Goal: Task Accomplishment & Management: Manage account settings

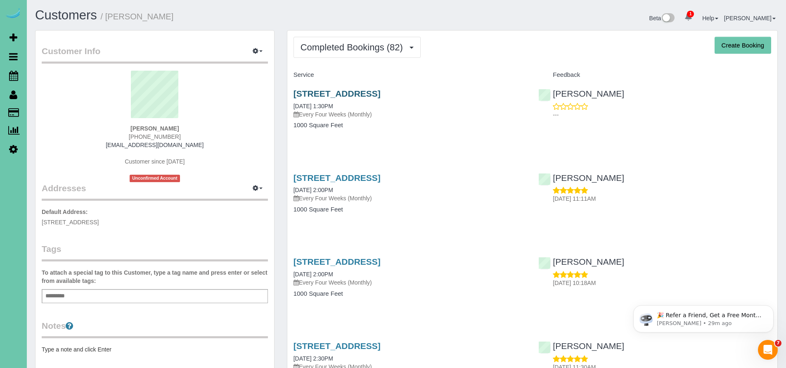
click at [371, 91] on link "2706 S 118th Street, Omaha, NE 68114" at bounding box center [336, 93] width 87 height 9
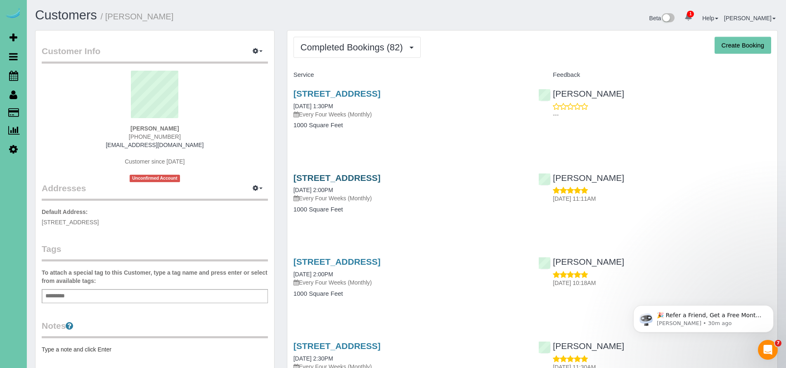
click at [381, 176] on link "2706 S 118th Street, Omaha, NE 68114" at bounding box center [336, 177] width 87 height 9
click at [381, 258] on link "2706 S 118th Street, Omaha, NE 68114" at bounding box center [336, 261] width 87 height 9
click at [377, 341] on link "2706 S 118th Street, Omaha, NE 68114" at bounding box center [336, 345] width 87 height 9
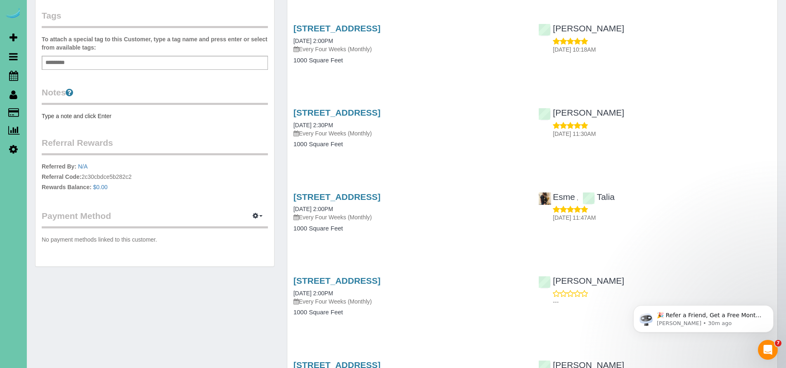
scroll to position [243, 0]
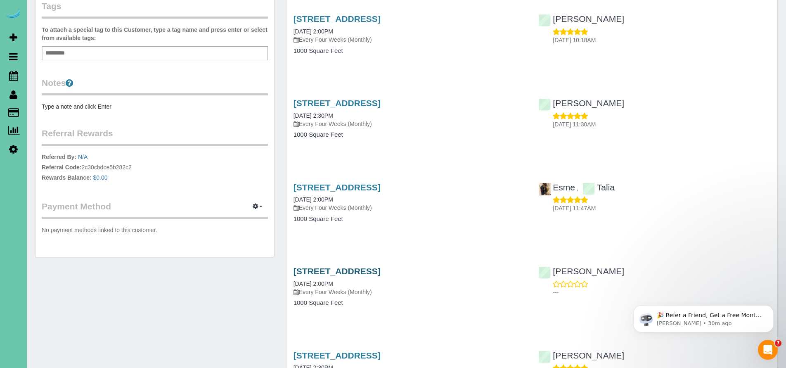
click at [381, 267] on link "2706 S 118th Street, Omaha, NE 68114" at bounding box center [336, 270] width 87 height 9
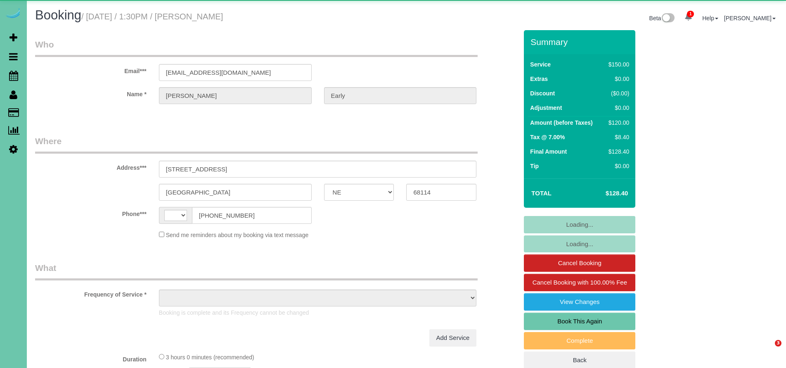
select select "NE"
select select "string:[GEOGRAPHIC_DATA]"
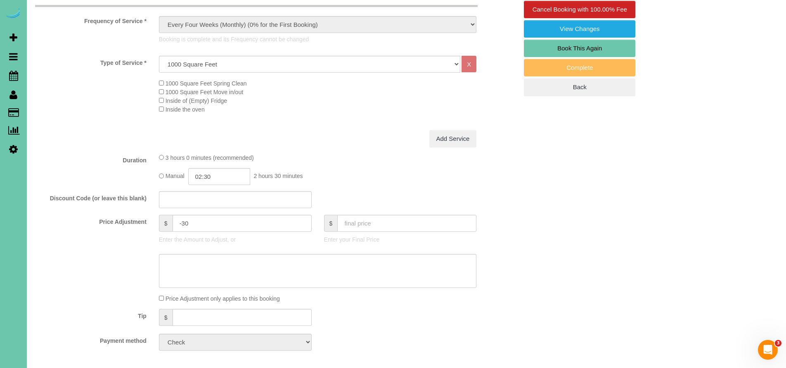
select select "object:708"
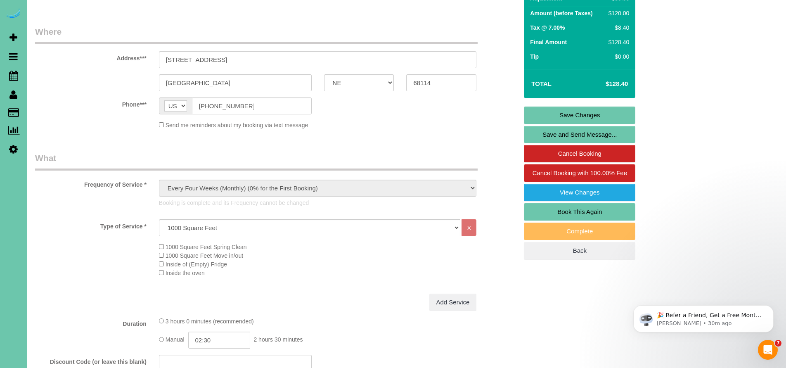
scroll to position [29, 0]
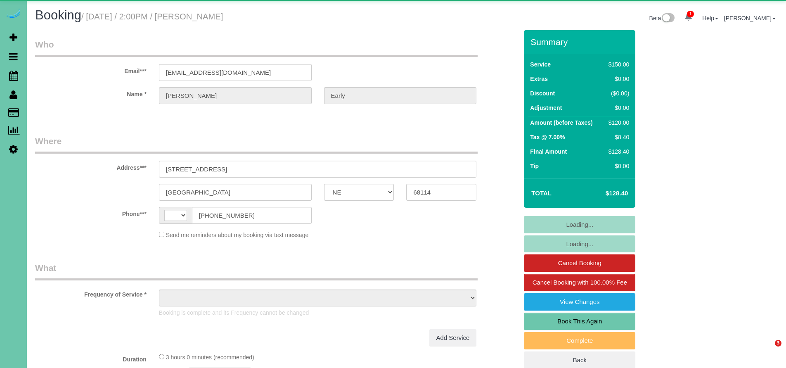
select select "NE"
select select "string:[GEOGRAPHIC_DATA]"
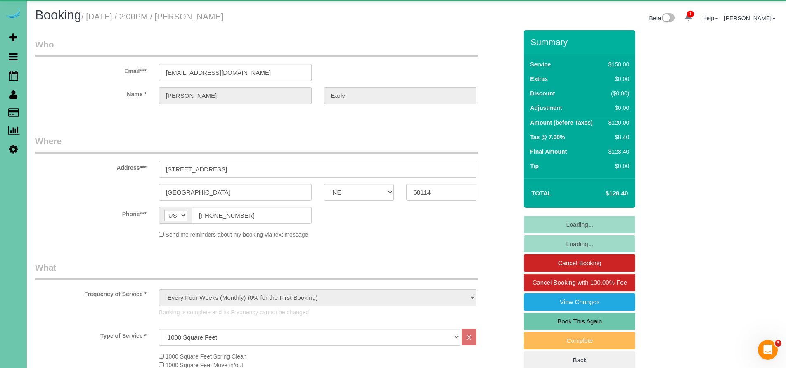
select select "object:910"
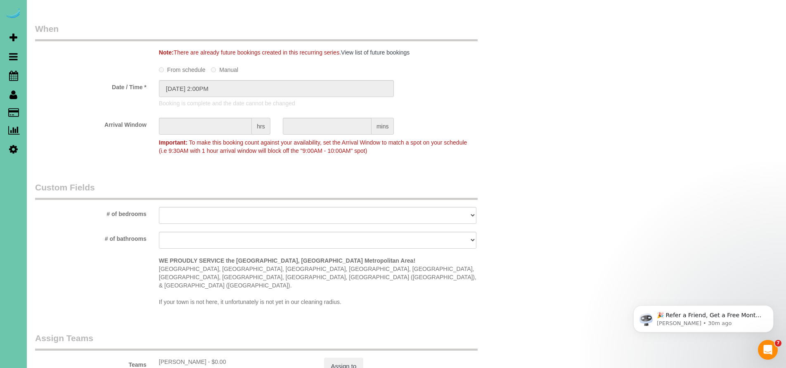
scroll to position [204, 0]
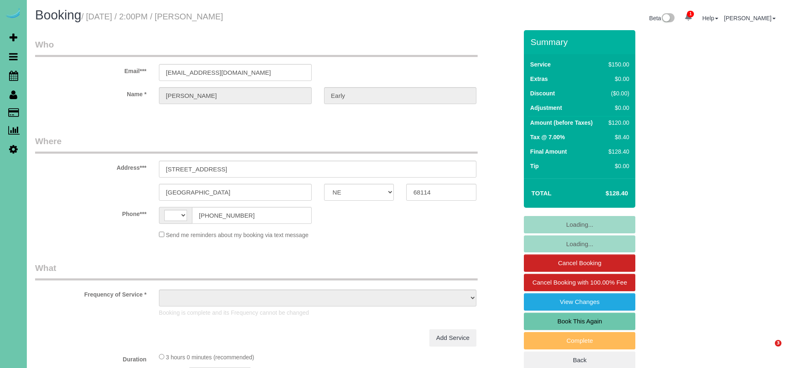
select select "NE"
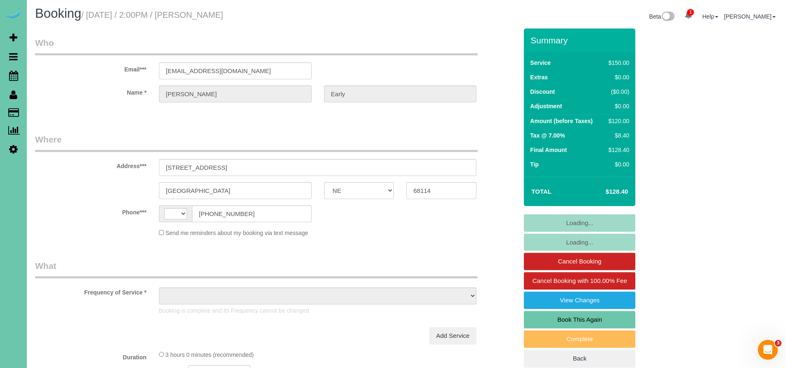
select select "string:[GEOGRAPHIC_DATA]"
select select "object:625"
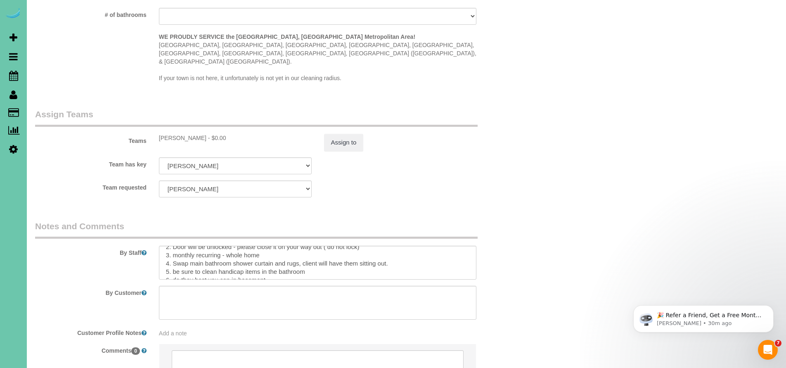
scroll to position [17, 0]
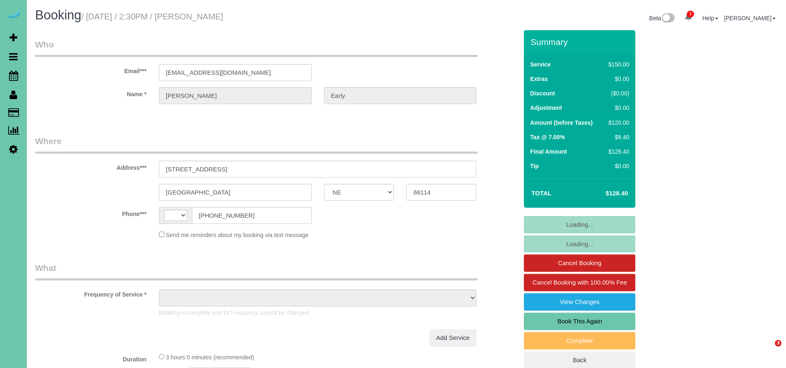
select select "NE"
select select "string:[GEOGRAPHIC_DATA]"
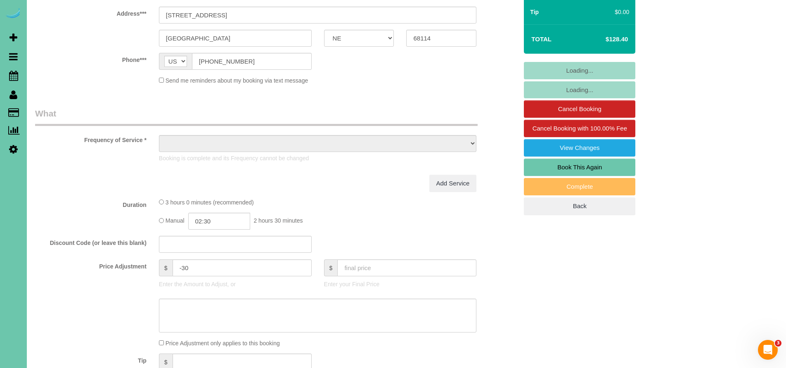
select select "object:824"
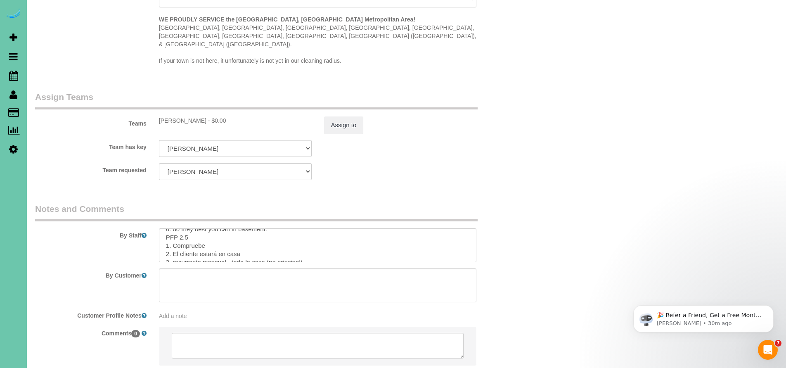
scroll to position [51, 0]
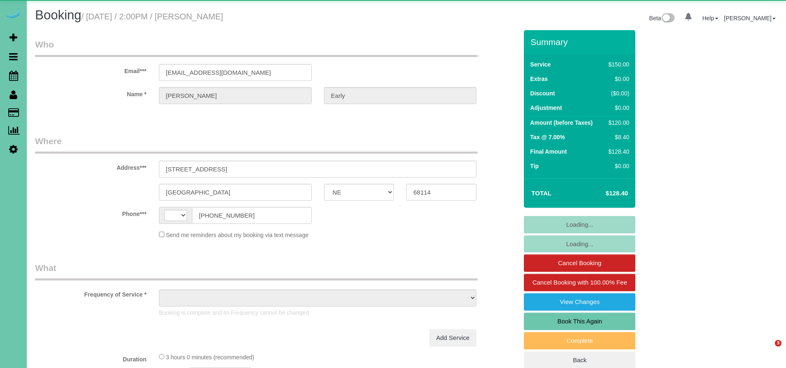
select select "NE"
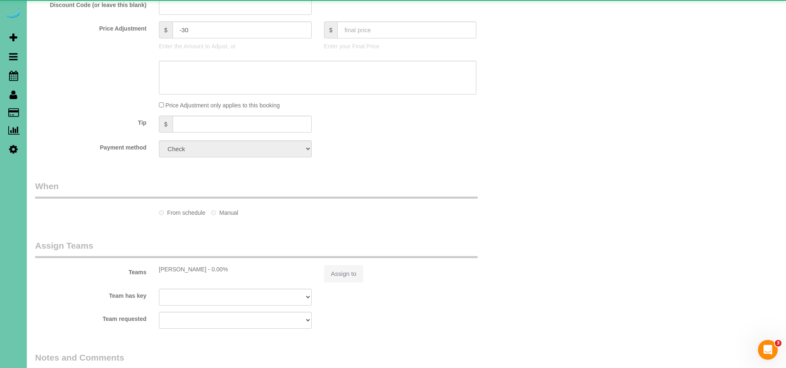
select select "string:US"
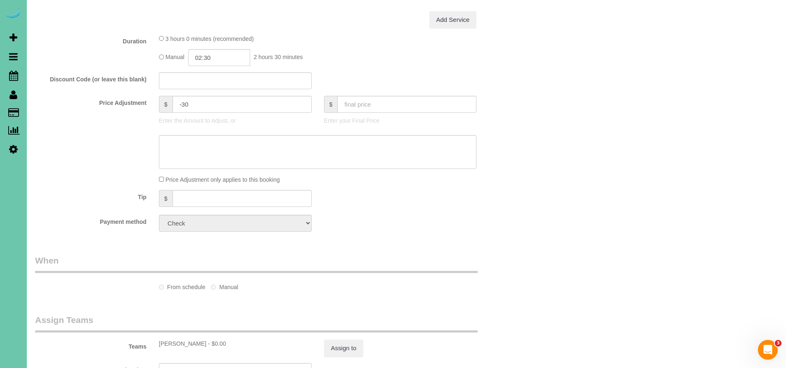
scroll to position [573, 0]
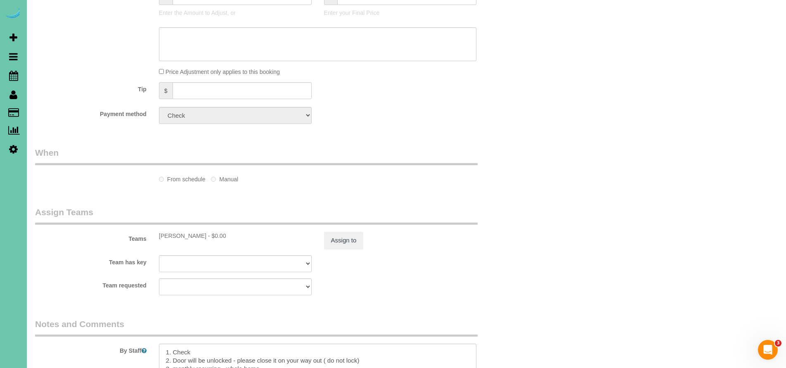
select select "object:907"
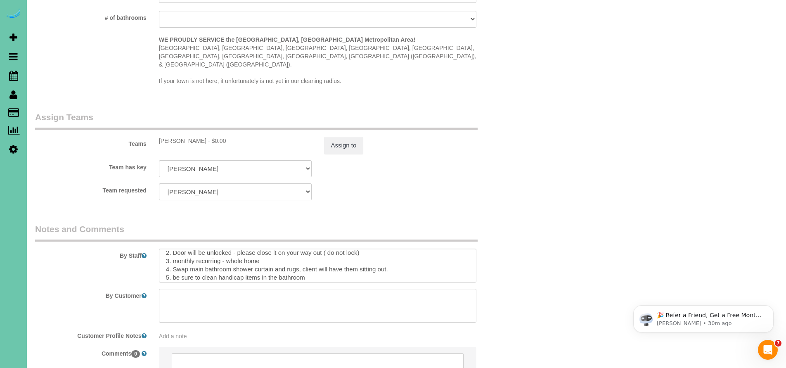
scroll to position [0, 0]
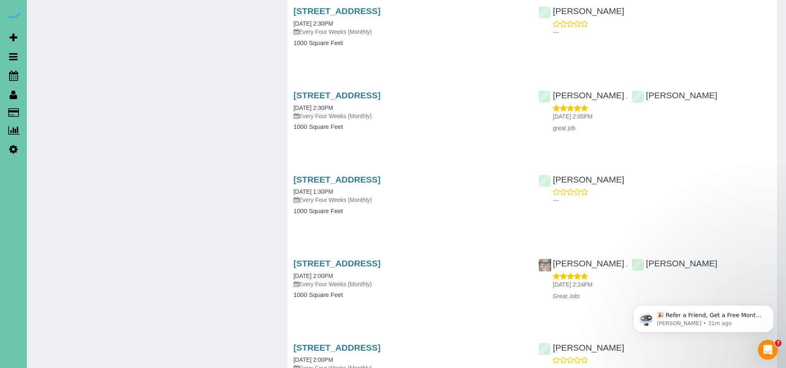
scroll to position [3886, 0]
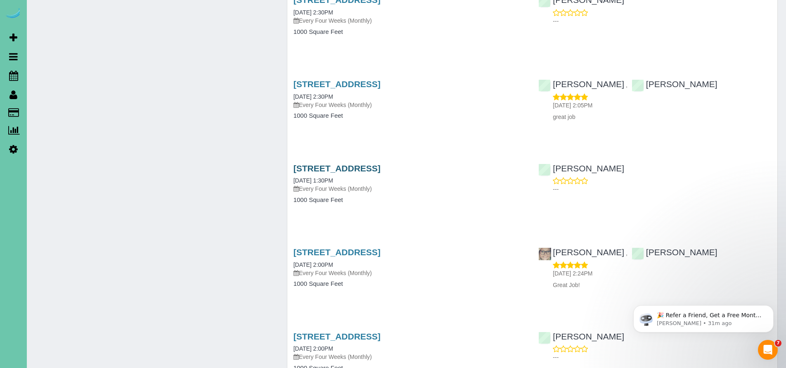
click at [371, 163] on link "2706 S 118th Street, Omaha, NE 68144" at bounding box center [336, 167] width 87 height 9
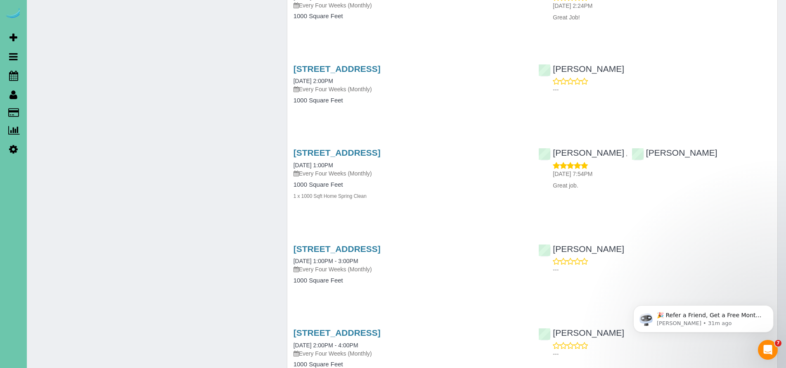
scroll to position [4170, 0]
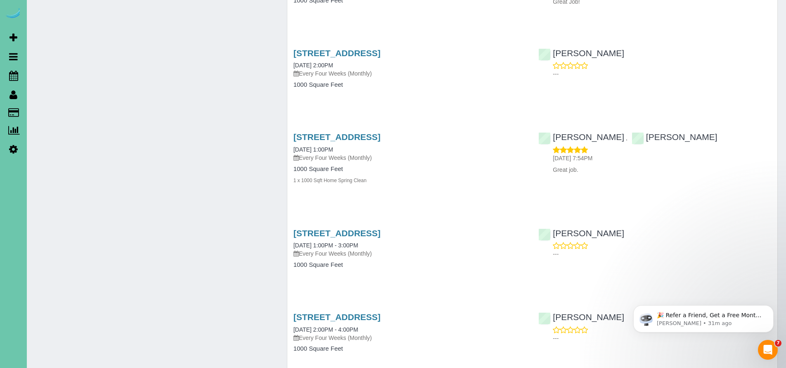
click at [393, 221] on div "2706 S 118th Street, Omaha, NE 68144 02/28/2020 1:00PM - 3:00PM Every Four Week…" at bounding box center [409, 253] width 245 height 64
click at [381, 228] on link "2706 S 118th Street, Omaha, NE 68144" at bounding box center [336, 232] width 87 height 9
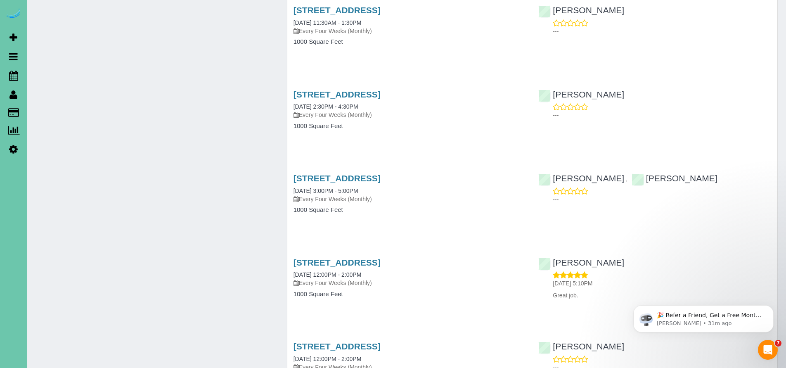
scroll to position [4939, 0]
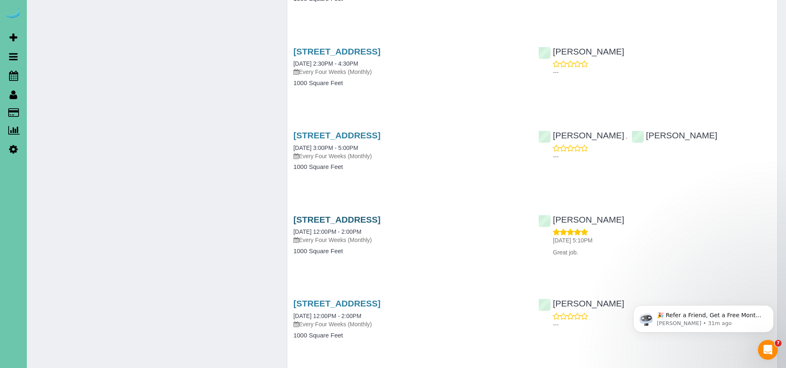
click at [381, 215] on link "2706 S 118th Street, Omaha, NE 68144" at bounding box center [336, 219] width 87 height 9
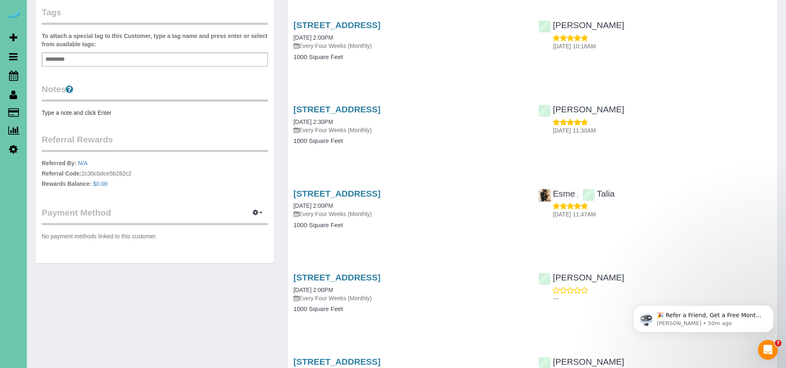
scroll to position [0, 0]
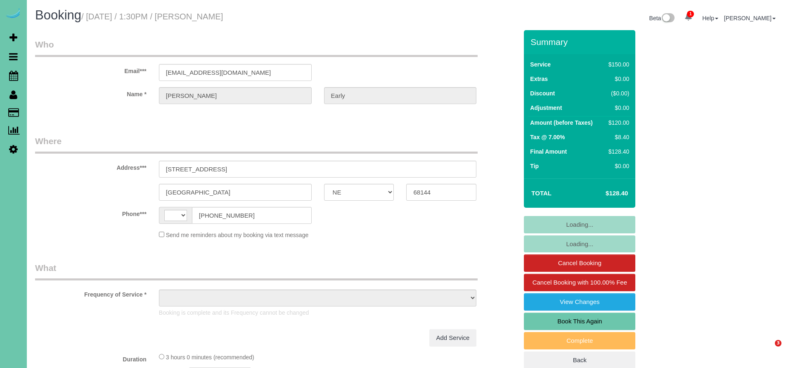
select select "NE"
select select "string:[GEOGRAPHIC_DATA]"
select select "object:625"
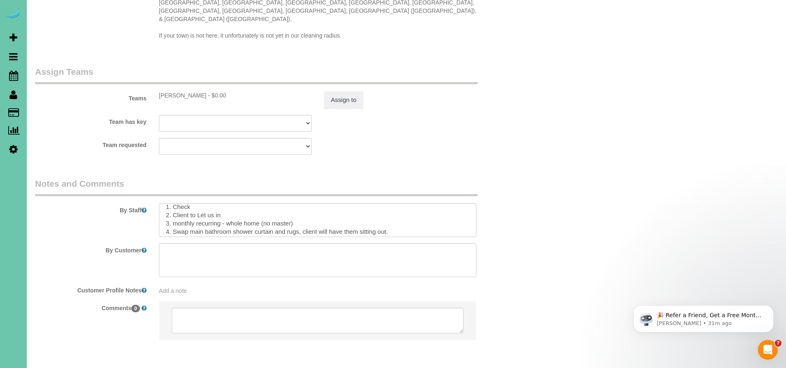
scroll to position [7, 0]
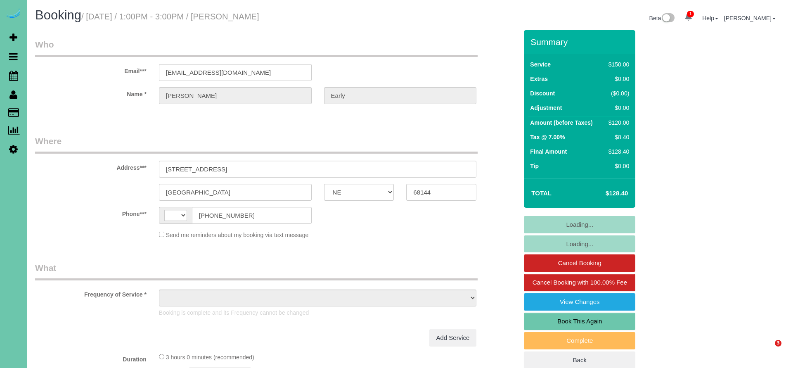
select select "NE"
select select "string:[GEOGRAPHIC_DATA]"
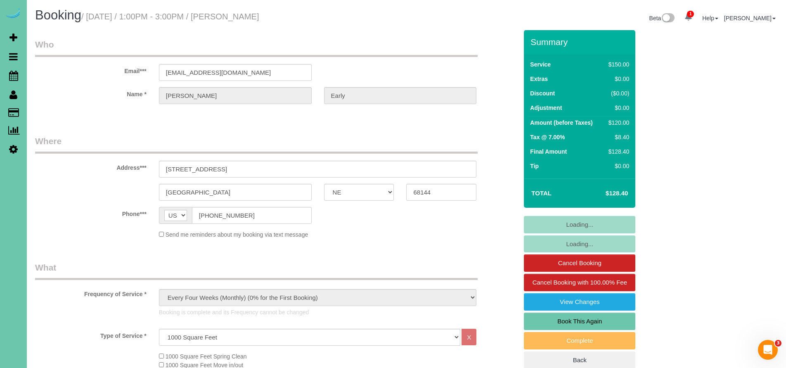
select select "object:912"
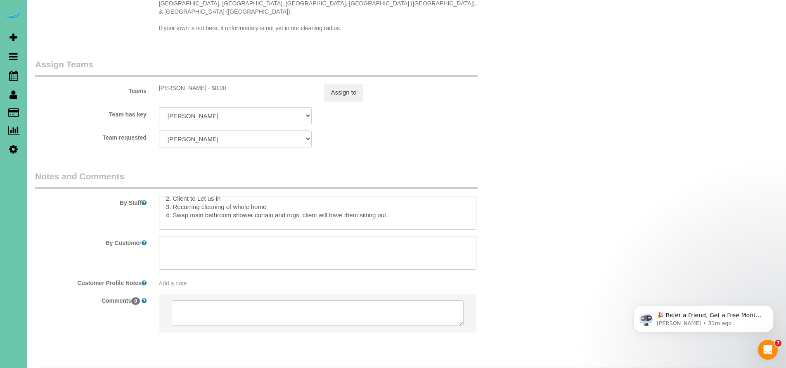
scroll to position [39, 0]
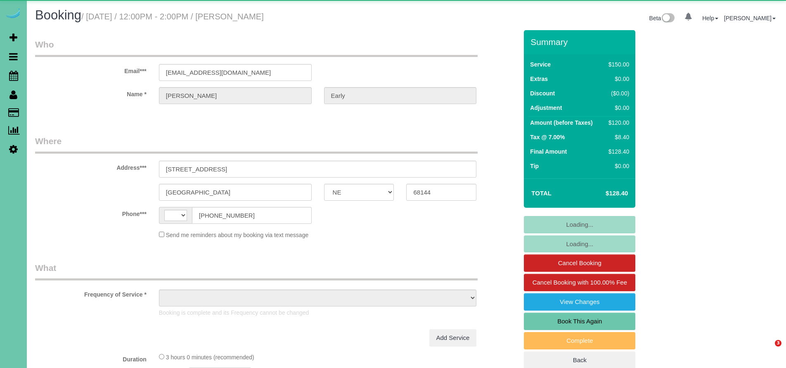
select select "NE"
select select "string:[GEOGRAPHIC_DATA]"
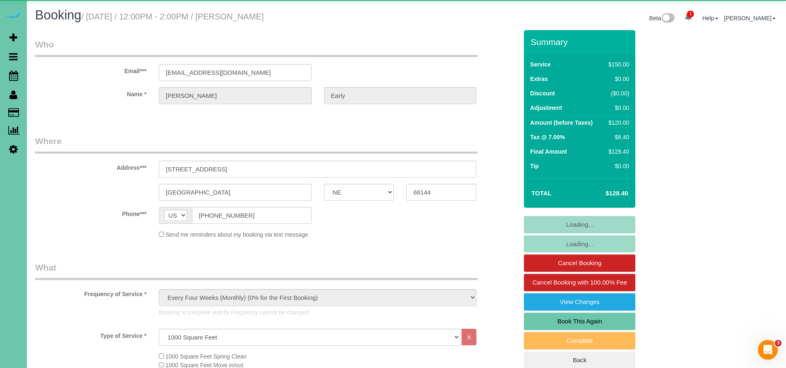
select select "object:849"
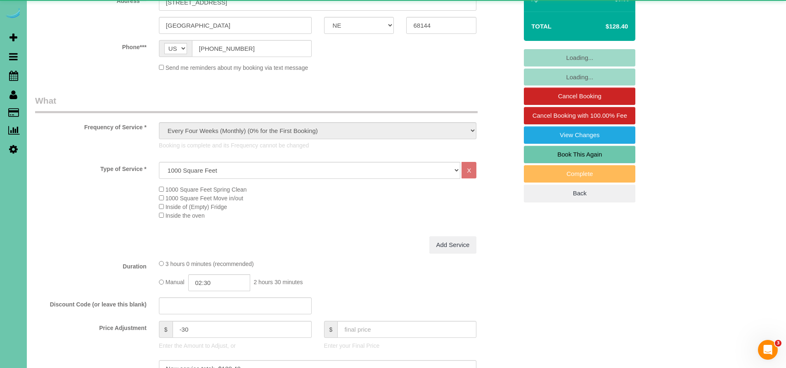
select select "spot1"
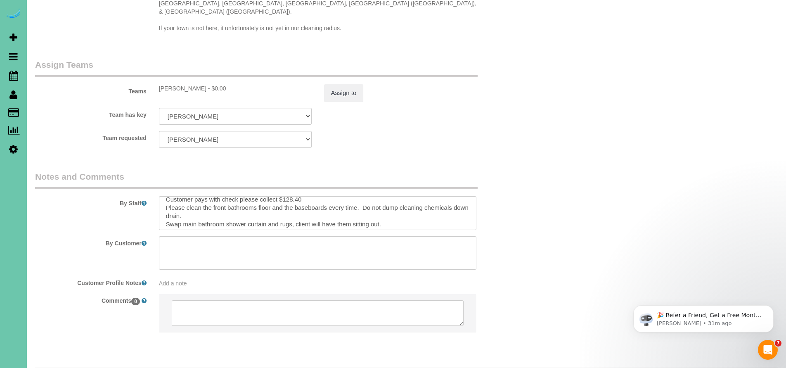
scroll to position [10, 0]
